Goal: Ask a question

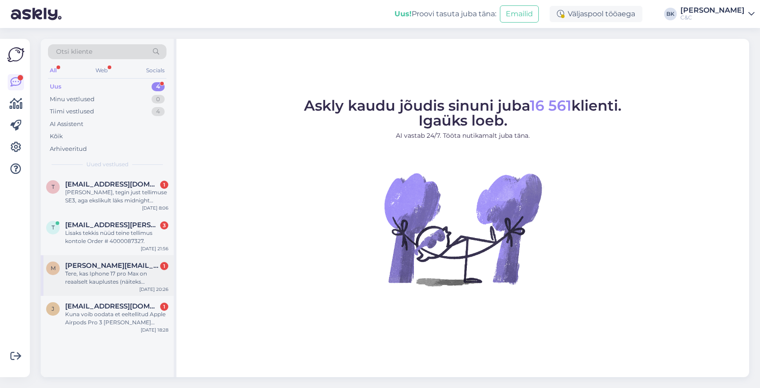
click at [125, 278] on div "Tere, kas Iphone 17 pro Max on reaalselt kauplustes (näiteks Ülemistes) kätte s…" at bounding box center [116, 278] width 103 height 16
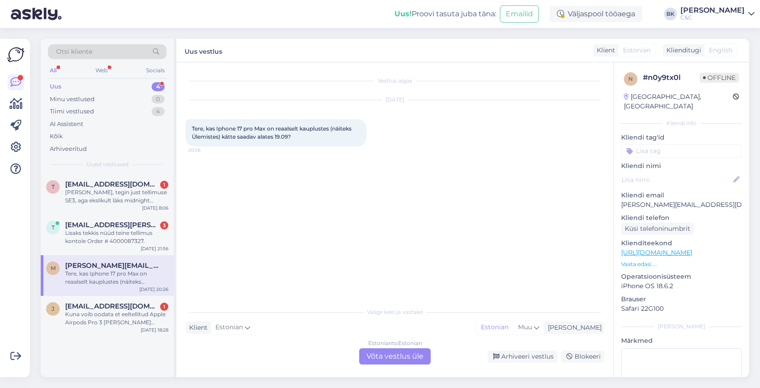
click at [393, 355] on div "Estonian to Estonian Võta vestlus üle" at bounding box center [394, 357] width 71 height 16
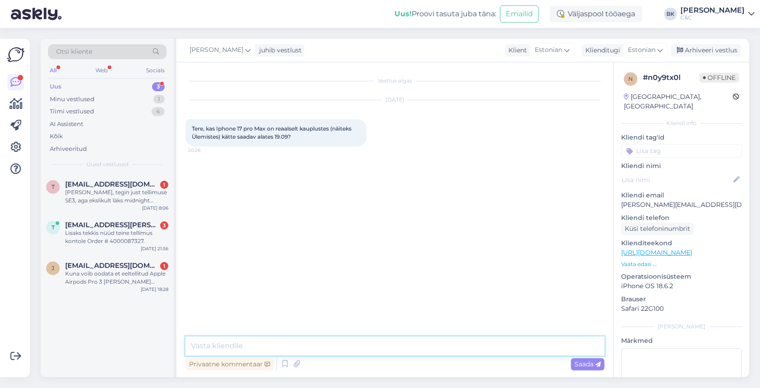
click at [356, 349] on textarea at bounding box center [394, 346] width 419 height 19
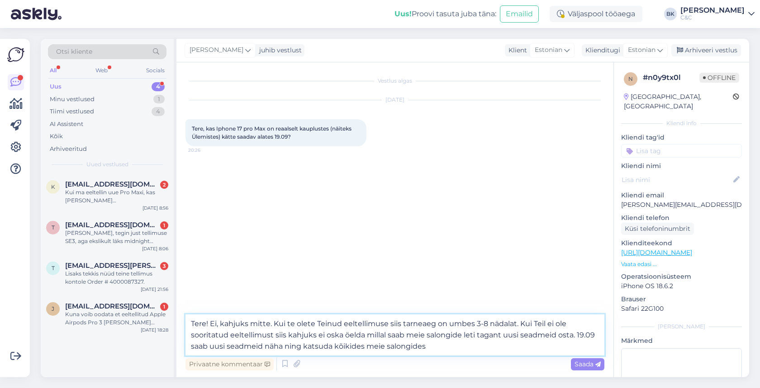
type textarea "Tere! Ei, kahjuks mitte. Kui te olete Teinud eeltellimuse siis tarneaeg on umbe…"
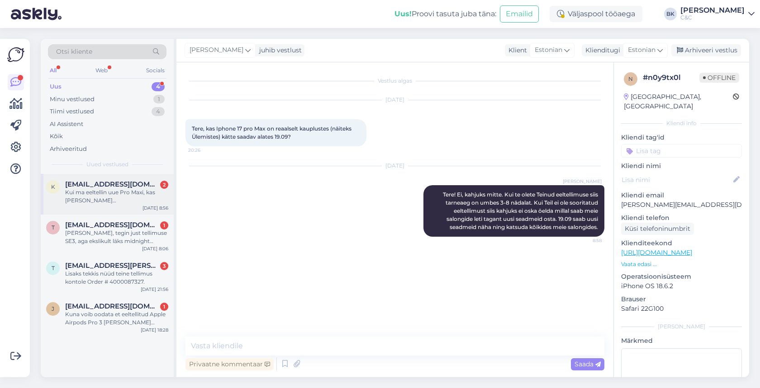
click at [134, 197] on div "Kui ma eeltellin uue Pro Maxi, kas [PERSON_NAME] [PERSON_NAME]/esmaspäeval kätt…" at bounding box center [116, 197] width 103 height 16
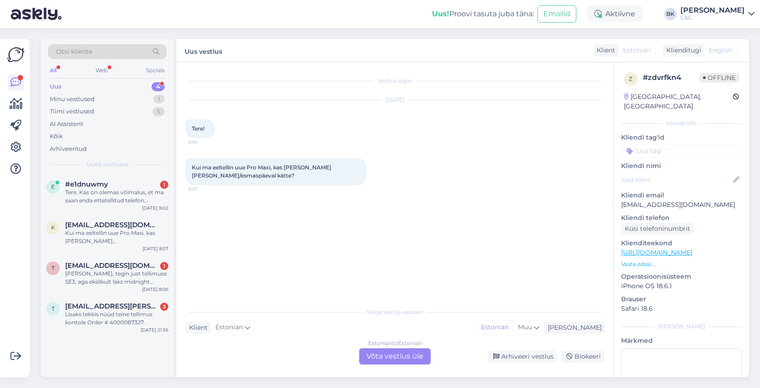
click at [387, 358] on div "Estonian to Estonian Võta vestlus üle" at bounding box center [394, 357] width 71 height 16
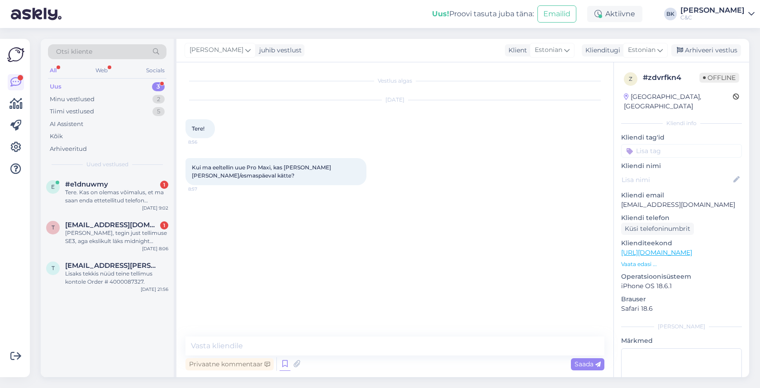
click at [287, 363] on icon at bounding box center [284, 365] width 11 height 14
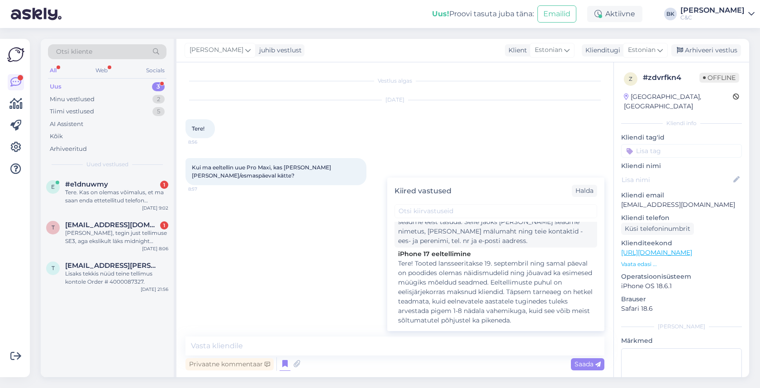
scroll to position [54, 0]
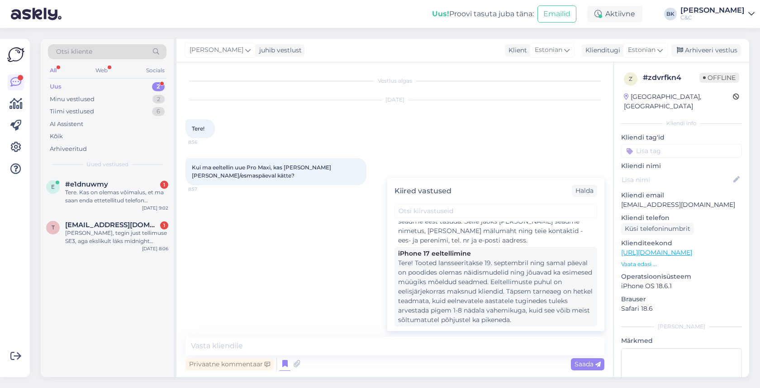
click at [491, 263] on div "Tere! Tooted lansseeritakse 19. septembril ning samal päeval on poodides olemas…" at bounding box center [495, 292] width 195 height 66
type textarea "Tere! Tooted lansseeritakse 19. septembril ning samal päeval on poodides olemas…"
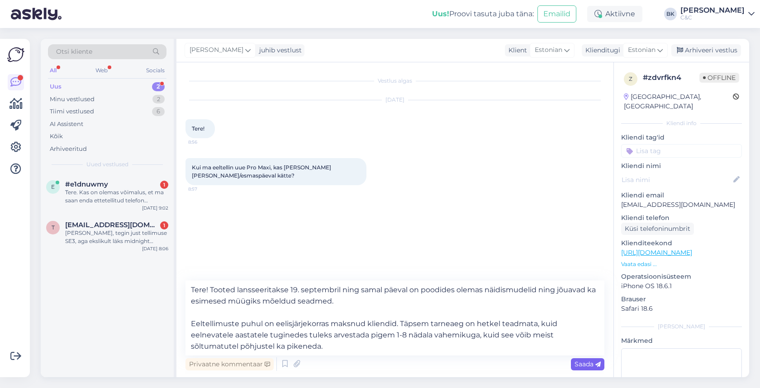
click at [576, 362] on span "Saada" at bounding box center [587, 364] width 26 height 8
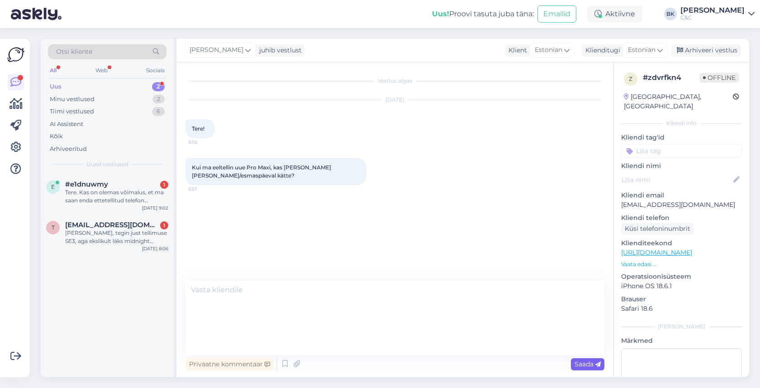
scroll to position [0, 0]
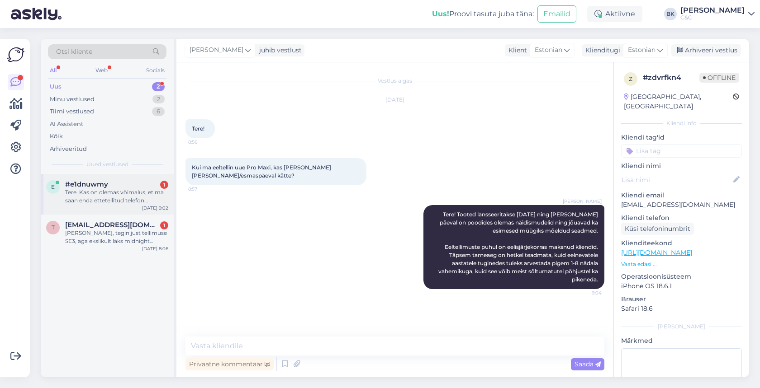
click at [131, 189] on div "Tere. Kas on olemas võimalus, et ma saan enda ettetellitud telefon [PERSON_NAME…" at bounding box center [116, 197] width 103 height 16
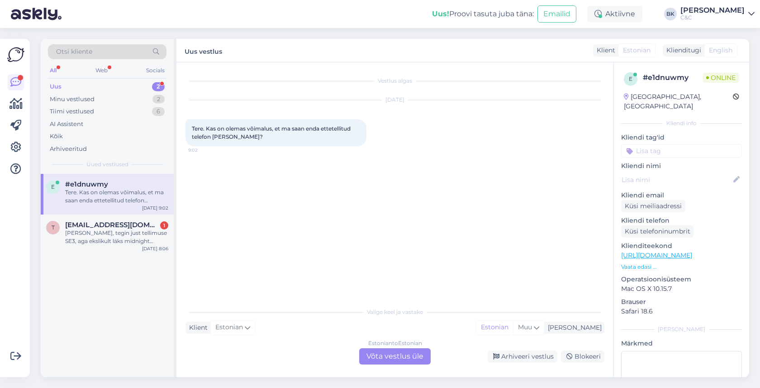
click at [386, 363] on div "Estonian to Estonian Võta vestlus üle" at bounding box center [394, 357] width 71 height 16
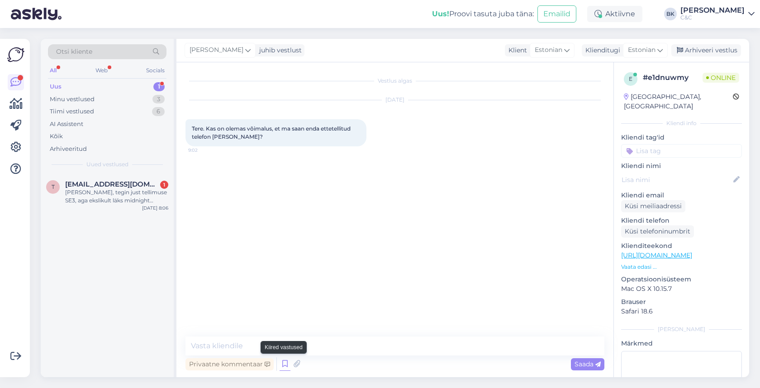
click at [281, 363] on icon at bounding box center [284, 365] width 11 height 14
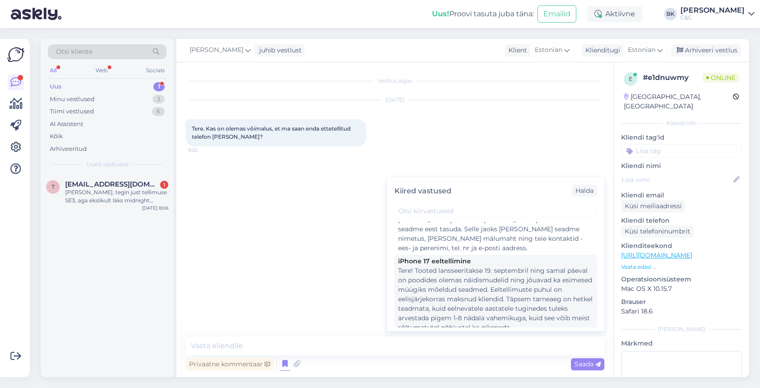
scroll to position [53, 0]
click at [521, 292] on div "Tere! Tooted lansseeritakse 19. septembril ning samal päeval on poodides olemas…" at bounding box center [495, 293] width 195 height 66
type textarea "Tere! Tooted lansseeritakse 19. septembril ning samal päeval on poodides olemas…"
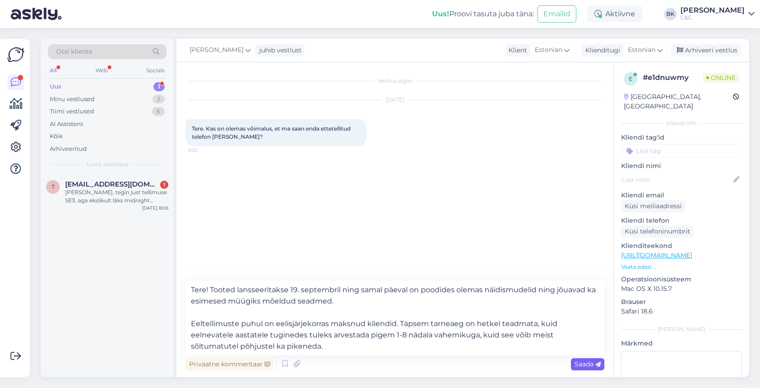
click at [581, 366] on span "Saada" at bounding box center [587, 364] width 26 height 8
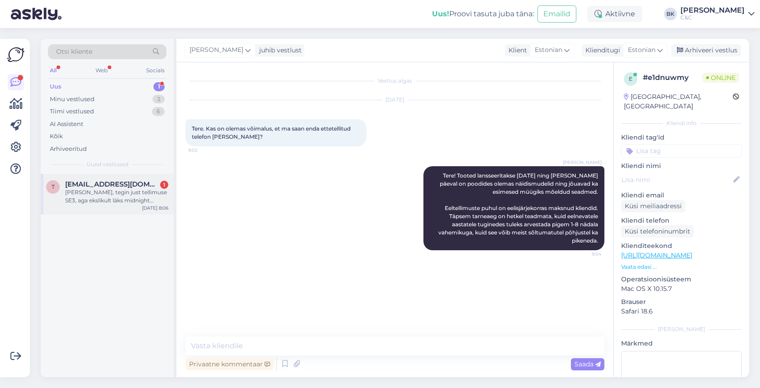
click at [119, 186] on span "[EMAIL_ADDRESS][DOMAIN_NAME]" at bounding box center [112, 184] width 94 height 8
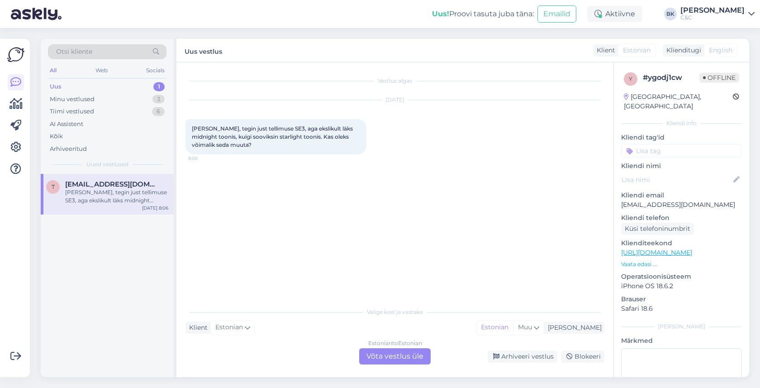
click at [389, 354] on div "Estonian to Estonian Võta vestlus üle" at bounding box center [394, 357] width 71 height 16
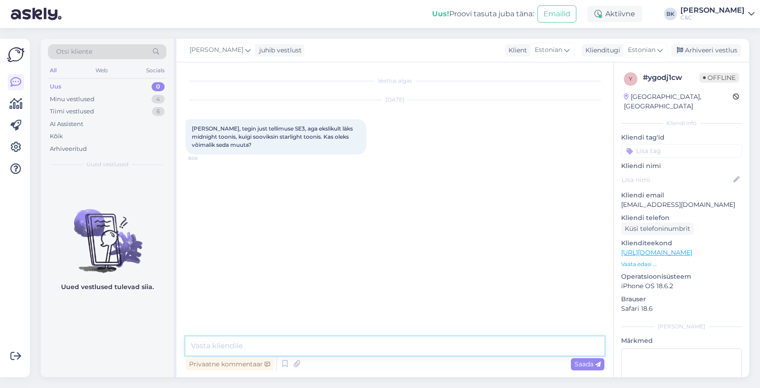
click at [358, 352] on textarea at bounding box center [394, 346] width 419 height 19
type textarea "Tere! Jah, Teie tellimust on võimalik muuta, palun saadke tellimuse number / E-…"
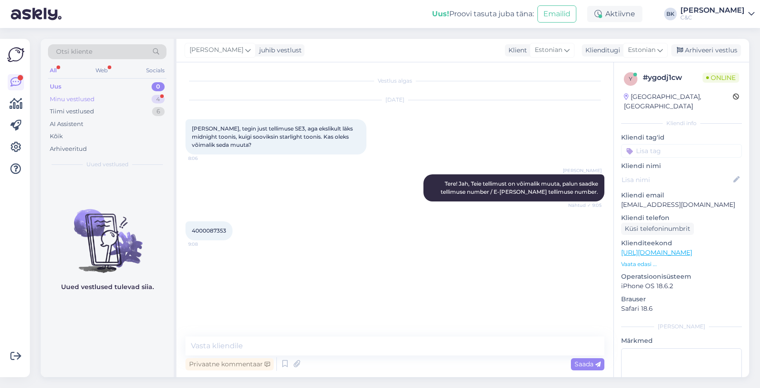
click at [138, 96] on div "Minu vestlused 4" at bounding box center [107, 99] width 118 height 13
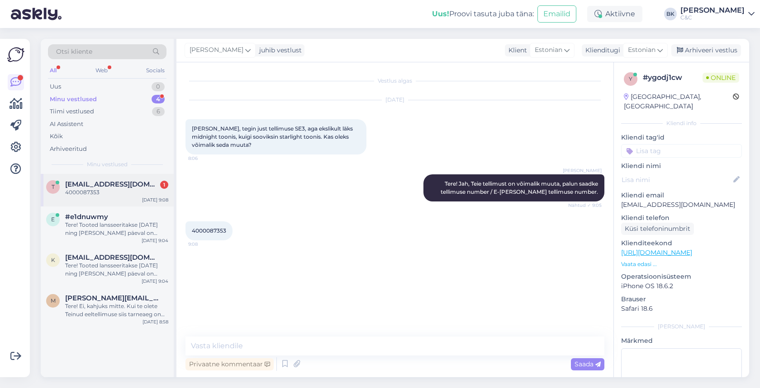
click at [109, 201] on div "t [EMAIL_ADDRESS][DOMAIN_NAME] 1 4000087353 [DATE] 9:08" at bounding box center [107, 190] width 133 height 33
click at [211, 233] on span "4000087353" at bounding box center [209, 230] width 34 height 7
click at [212, 344] on textarea at bounding box center [394, 346] width 419 height 19
type textarea "Üks moment siis palun, teen tellimuse ümber."
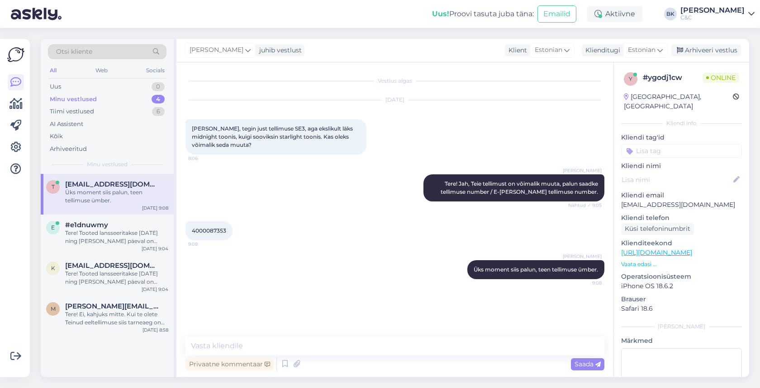
click at [212, 232] on span "4000087353" at bounding box center [209, 230] width 34 height 7
copy div "4000087353 9:08"
click at [259, 342] on textarea at bounding box center [394, 346] width 419 height 19
type textarea "K"
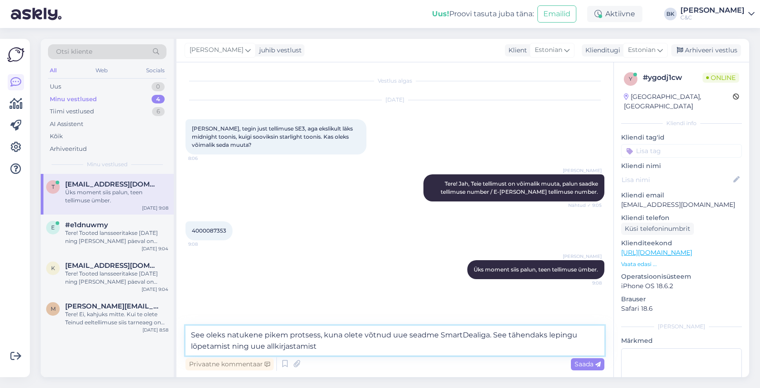
type textarea "See oleks natukene pikem protsess, kuna olete võtnud uue seadme SmartDealiga. S…"
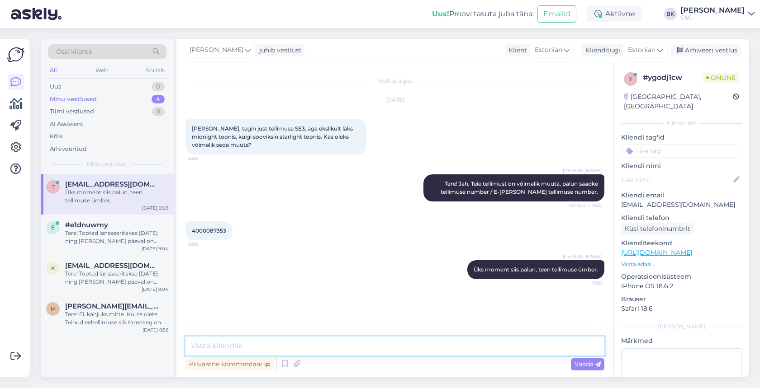
scroll to position [16, 0]
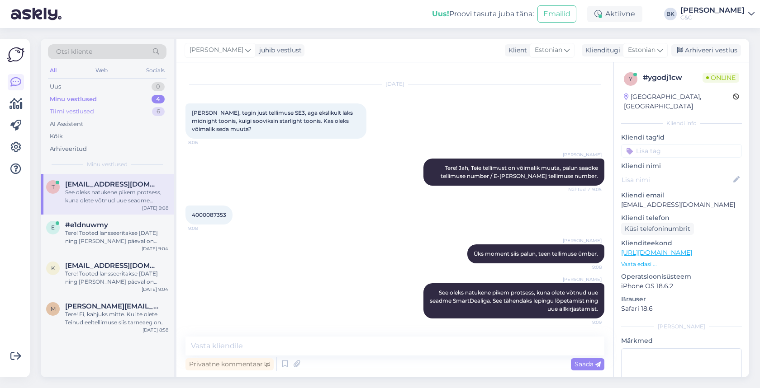
click at [116, 109] on div "Tiimi vestlused 6" at bounding box center [107, 111] width 118 height 13
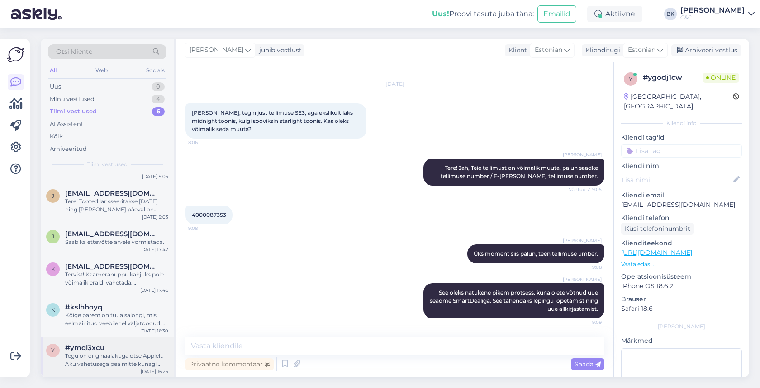
scroll to position [31, 0]
click at [85, 340] on div "y #ymql3xcu Tegu on originaalakuga otse Applelt. Aku vahetusega pea mitte kunag…" at bounding box center [107, 358] width 133 height 41
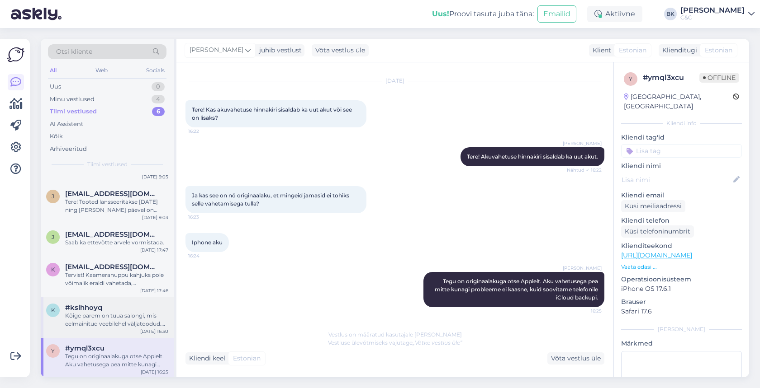
click at [100, 320] on div "Kõige parem on tuua salongi, mis eelmainitud veebilehel väljatoodud. [PERSON_NA…" at bounding box center [116, 320] width 103 height 16
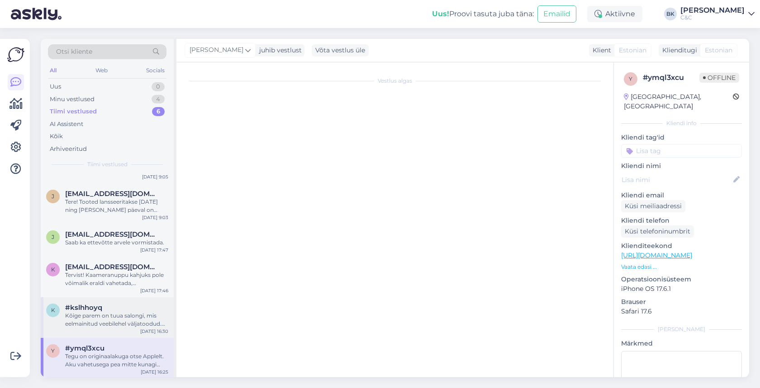
scroll to position [879, 0]
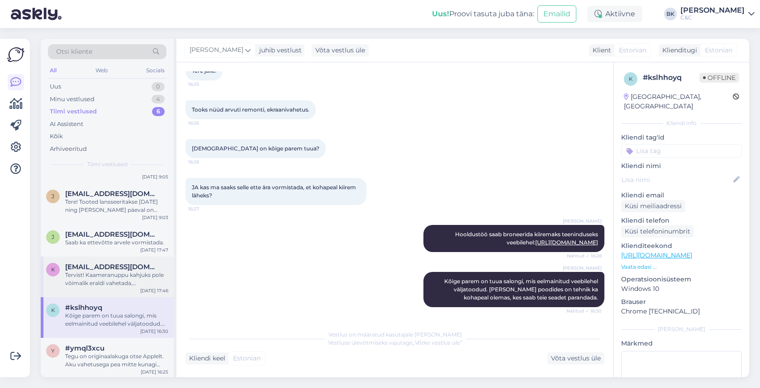
click at [119, 269] on span "[EMAIL_ADDRESS][DOMAIN_NAME]" at bounding box center [112, 267] width 94 height 8
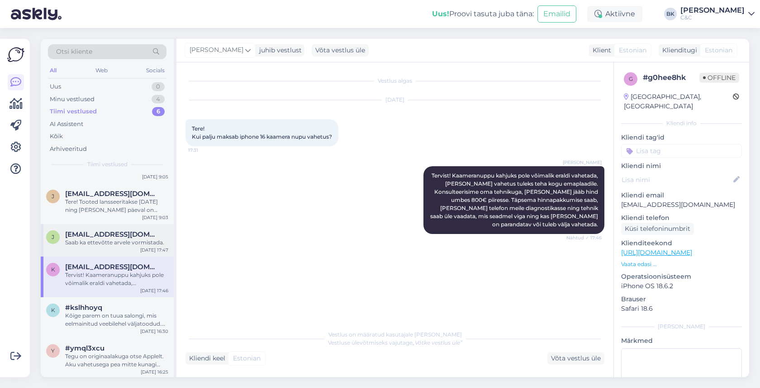
click at [126, 235] on span "[EMAIL_ADDRESS][DOMAIN_NAME]" at bounding box center [112, 235] width 94 height 8
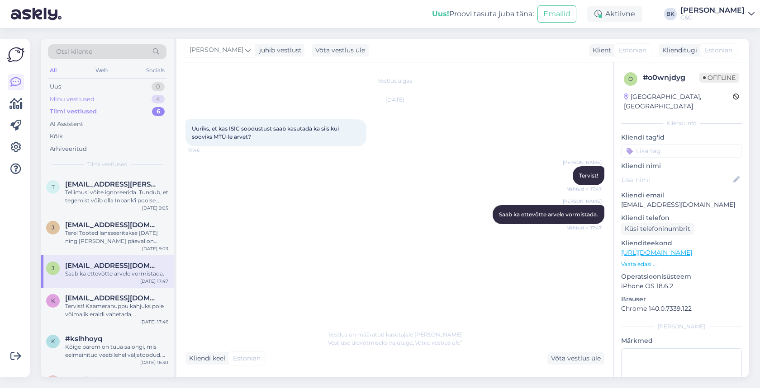
click at [144, 100] on div "Minu vestlused 4" at bounding box center [107, 99] width 118 height 13
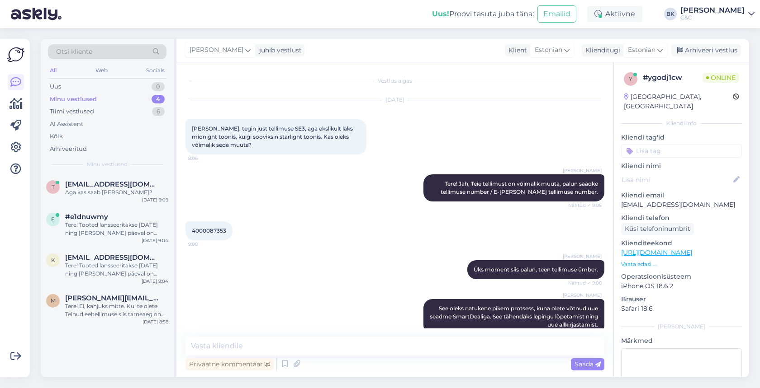
scroll to position [55, 0]
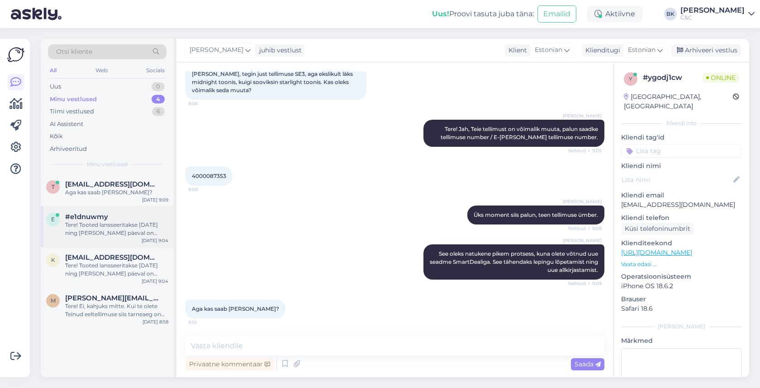
click at [99, 223] on div "Tere! Tooted lansseeritakse [DATE] ning [PERSON_NAME] päeval on poodides olemas…" at bounding box center [116, 229] width 103 height 16
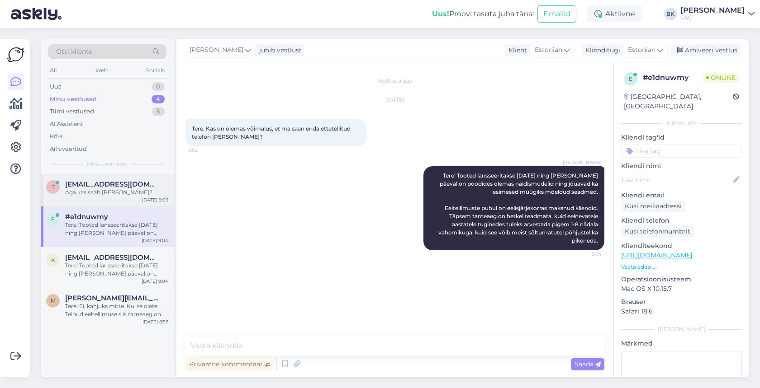
click at [113, 192] on div "Aga kas saab [PERSON_NAME]?" at bounding box center [116, 193] width 103 height 8
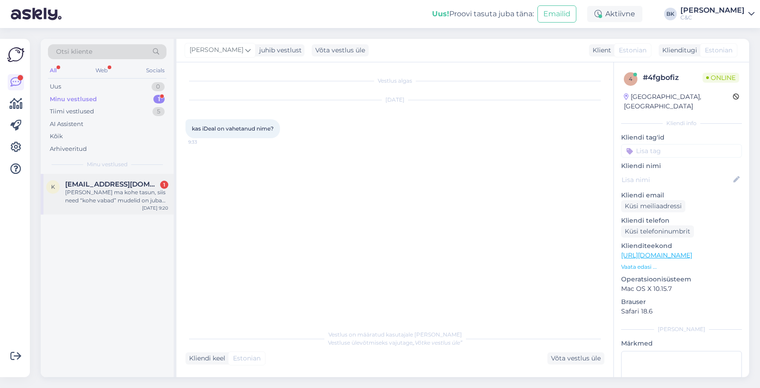
click at [117, 183] on span "[EMAIL_ADDRESS][DOMAIN_NAME]" at bounding box center [112, 184] width 94 height 8
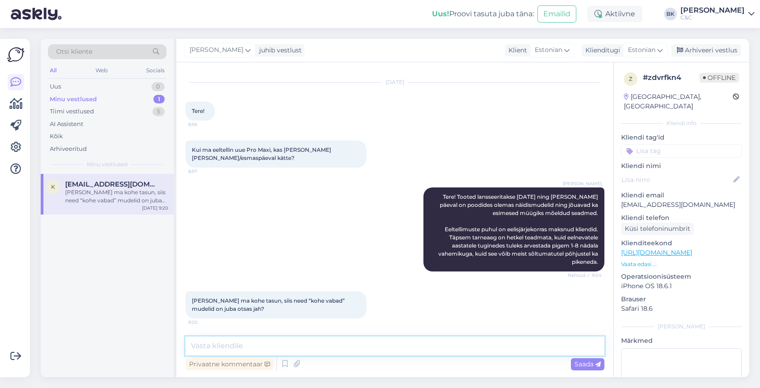
click at [248, 348] on textarea at bounding box center [394, 346] width 419 height 19
click at [267, 348] on textarea at bounding box center [394, 346] width 419 height 19
click at [266, 344] on textarea "Need vabad mudelid mida saab Ülemistelt osta 19.09 on ainult" at bounding box center [394, 346] width 419 height 19
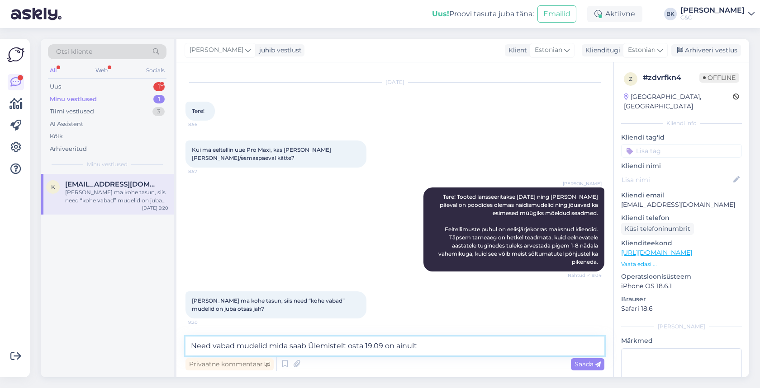
paste textarea "selleks on jah "apple" eraldanud väikse koguse seadmeid spetsiaalset selleks la…"
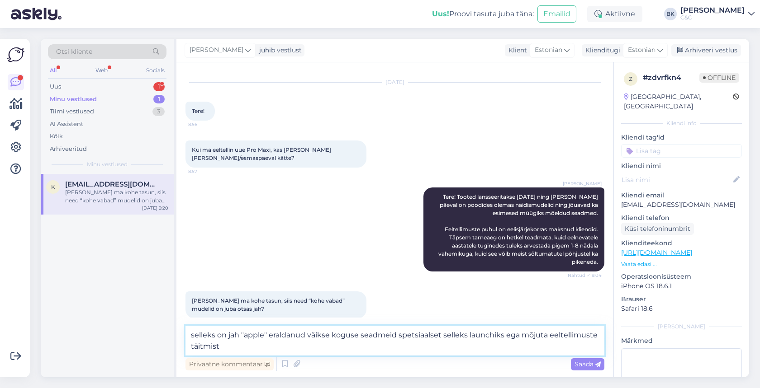
click at [194, 333] on textarea "selleks on jah "apple" eraldanud väikse koguse seadmeid spetsiaalset selleks la…" at bounding box center [394, 341] width 419 height 30
click at [248, 334] on textarea "Selleks on jah "apple" eraldanud väikse koguse seadmeid spetsiaalset selleks la…" at bounding box center [394, 341] width 419 height 30
click at [263, 344] on textarea "Selleks on jah "Apple" eraldanud väikse koguse seadmeid spetsiaalset selleks la…" at bounding box center [394, 341] width 419 height 30
type textarea "Selleks on jah "Apple" eraldanud väikse koguse seadmeid spetsiaalset selleks la…"
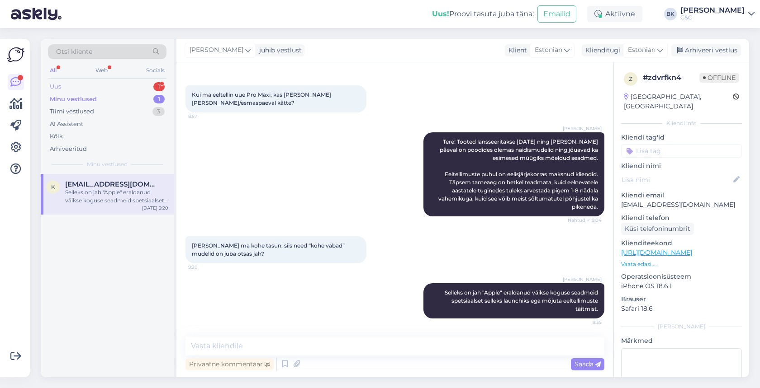
click at [73, 92] on div "Uus 1" at bounding box center [107, 86] width 118 height 13
click at [97, 199] on div "Tere! Hinnakirjast ei leidnud MacBook Air hooldustööde hindasid. Kui palju maks…" at bounding box center [116, 197] width 103 height 16
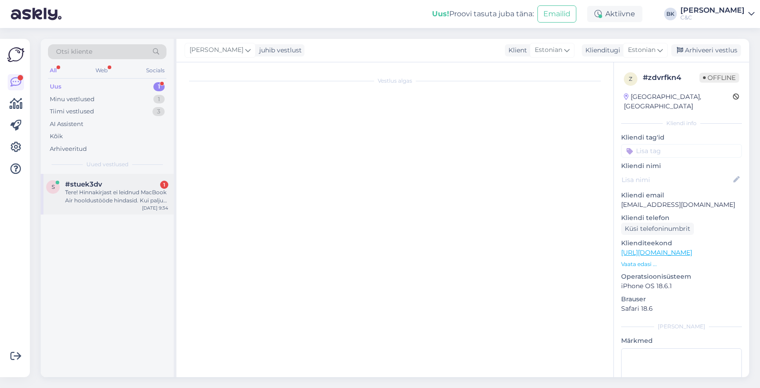
scroll to position [0, 0]
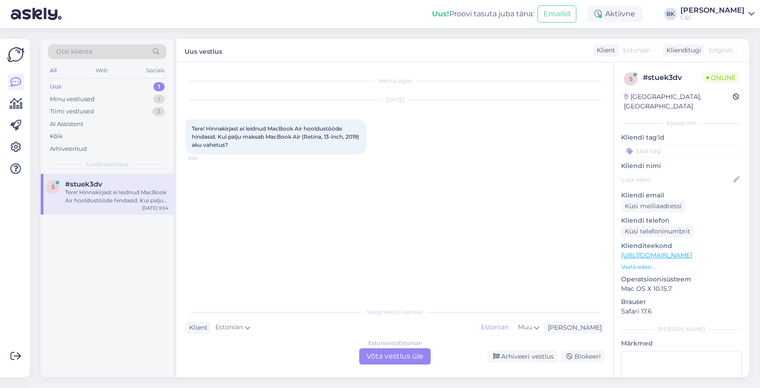
click at [390, 356] on div "Estonian to Estonian Võta vestlus üle" at bounding box center [394, 357] width 71 height 16
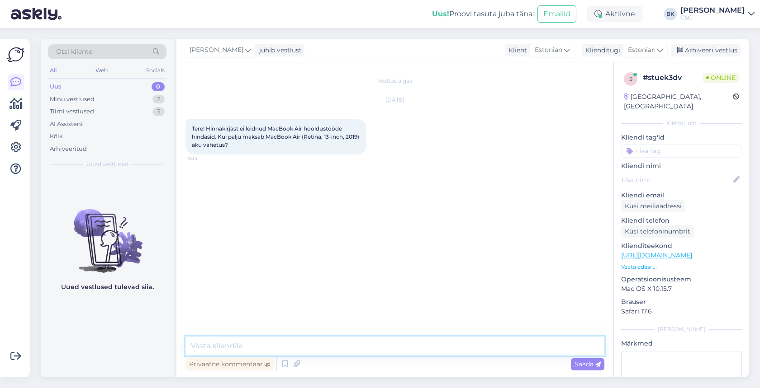
click at [367, 350] on textarea at bounding box center [394, 346] width 419 height 19
type textarea "Tere! Selle seadme akuvahetus läheks maksma 223€"
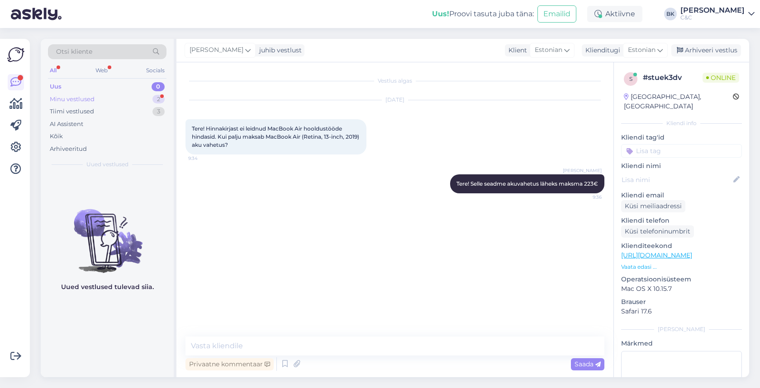
click at [126, 98] on div "Minu vestlused 2" at bounding box center [107, 99] width 118 height 13
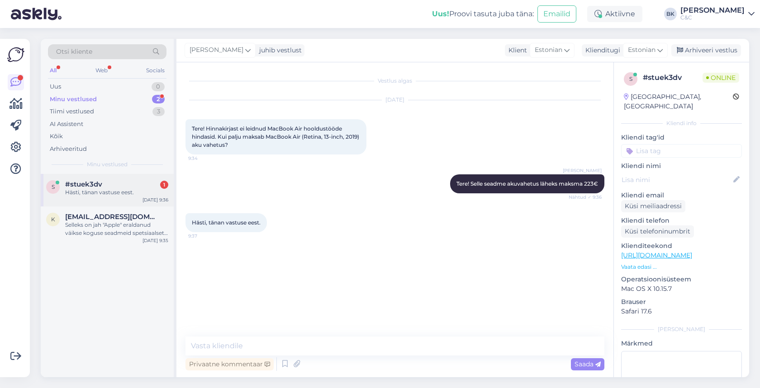
click at [126, 192] on div "Hästi, tänan vastuse eest." at bounding box center [116, 193] width 103 height 8
click at [298, 344] on textarea at bounding box center [394, 346] width 419 height 19
type textarea "Ikka, ilusat päeva!"
click at [725, 50] on div "Arhiveeri vestlus" at bounding box center [706, 50] width 70 height 12
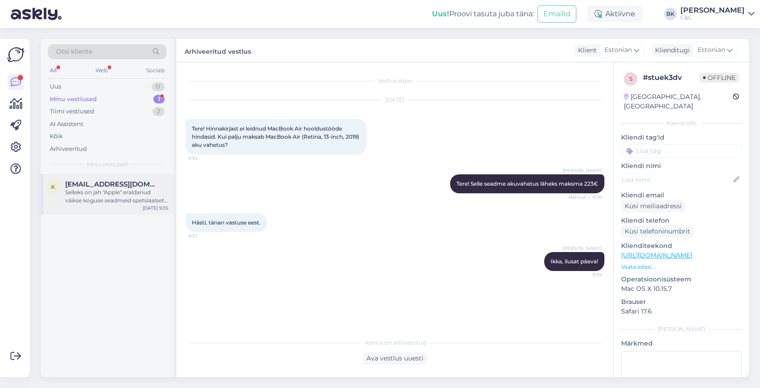
click at [138, 191] on div "Selleks on jah "Apple" eraldanud väikse koguse seadmeid spetsiaalset selleks la…" at bounding box center [116, 197] width 103 height 16
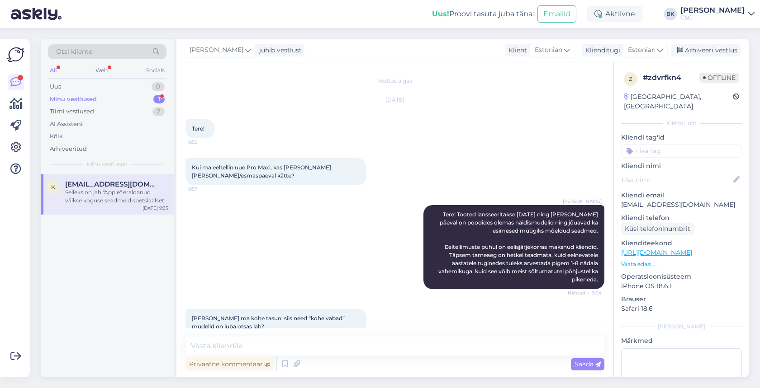
scroll to position [73, 0]
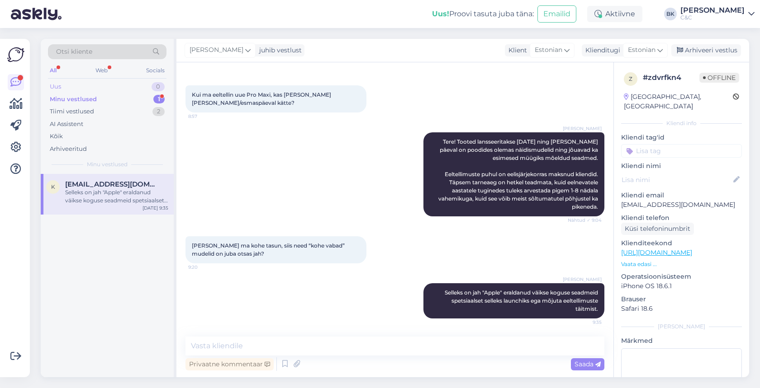
click at [142, 81] on div "Uus 0" at bounding box center [107, 86] width 118 height 13
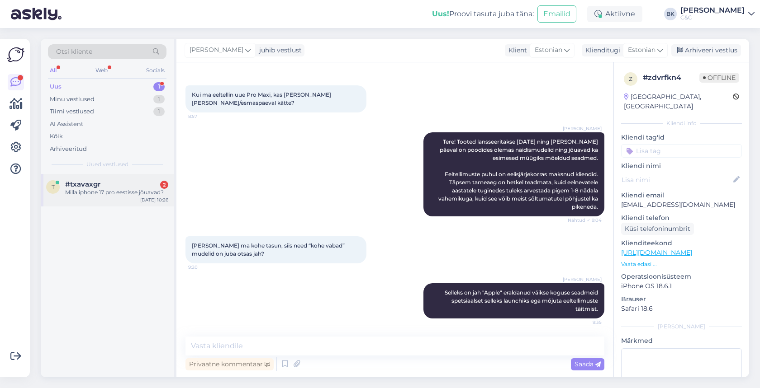
click at [110, 193] on div "Milla iphone 17 pro eestisse jõuavad?" at bounding box center [116, 193] width 103 height 8
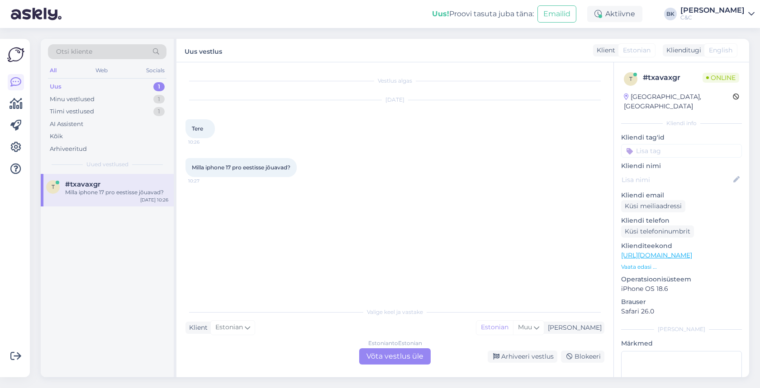
click at [383, 357] on div "Estonian to Estonian Võta vestlus üle" at bounding box center [394, 357] width 71 height 16
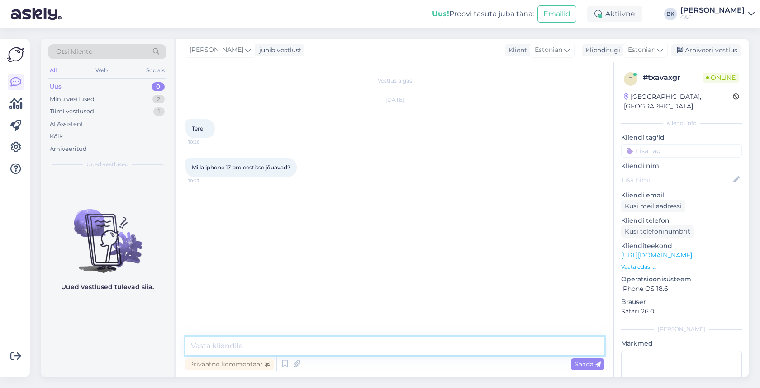
click at [344, 352] on textarea at bounding box center [394, 346] width 419 height 19
type textarea "Tere! 19.09 saab nendega tutvuma minna igasse meie salongi."
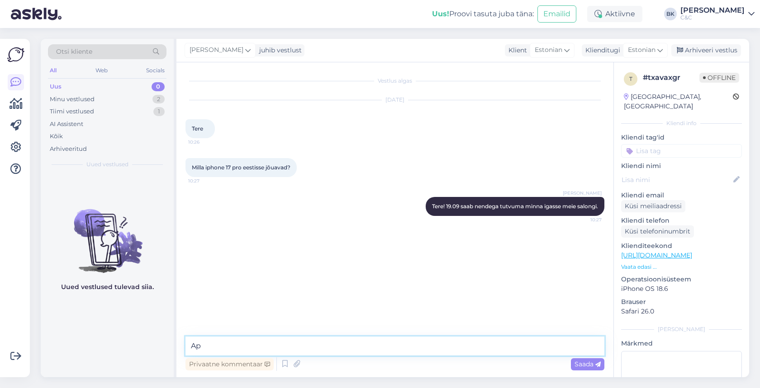
type textarea "A"
click at [281, 366] on icon at bounding box center [284, 365] width 11 height 14
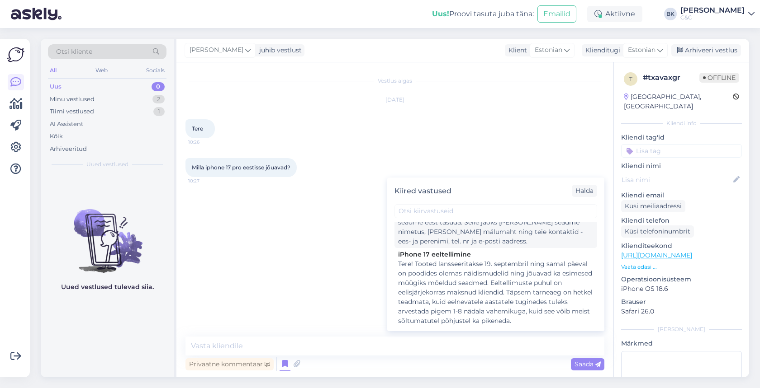
scroll to position [63, 0]
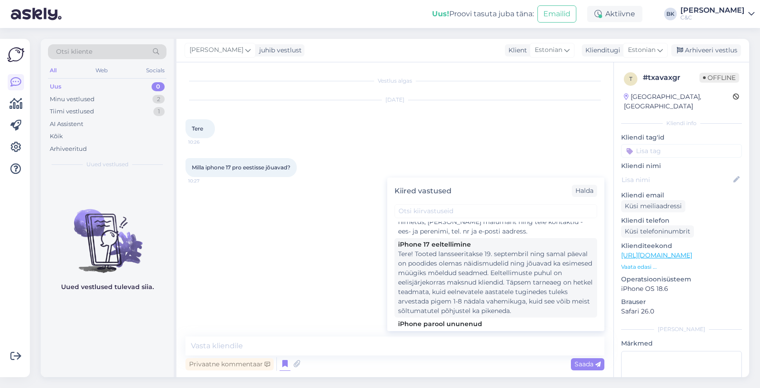
click at [447, 276] on div "Tere! Tooted lansseeritakse 19. septembril ning samal päeval on poodides olemas…" at bounding box center [495, 283] width 195 height 66
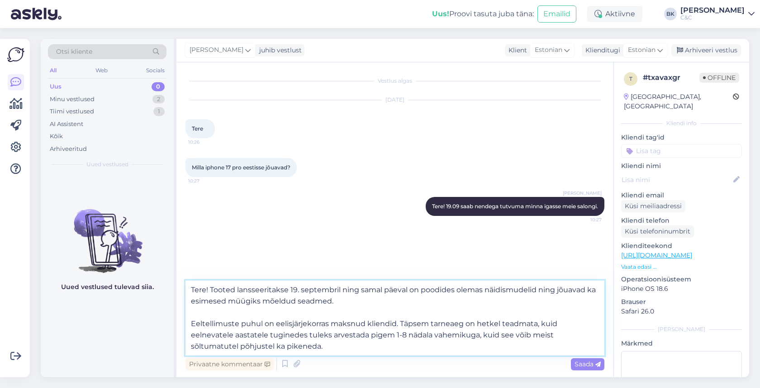
click at [210, 289] on textarea "Tere! Tooted lansseeritakse 19. septembril ning samal päeval on poodides olemas…" at bounding box center [394, 318] width 419 height 75
type textarea "Tooted lansseeritakse [DATE] ning [PERSON_NAME] päeval on poodides olemas näidi…"
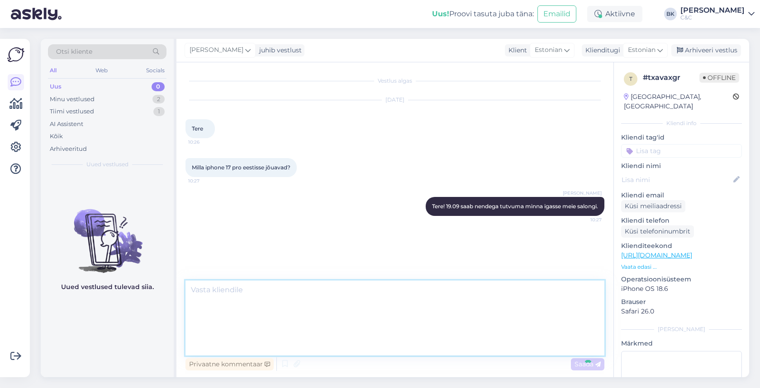
scroll to position [9, 0]
